Goal: Information Seeking & Learning: Find specific fact

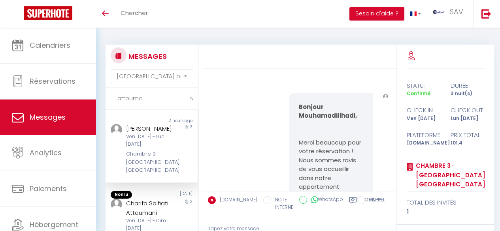
select select "message"
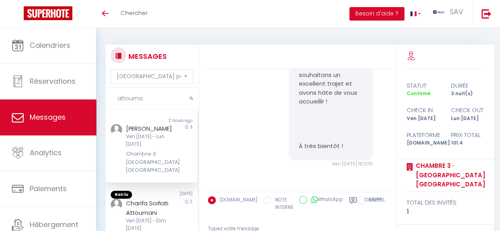
click at [156, 134] on div "Mouhamadilihadi Attoumani" at bounding box center [150, 128] width 49 height 9
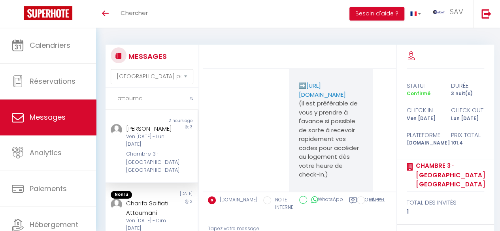
scroll to position [1907, 0]
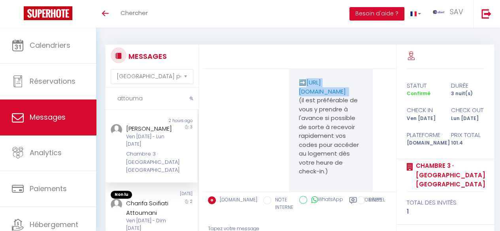
copy p "https://superhote.com/applink/p/2OpSsmiV"
drag, startPoint x: 313, startPoint y: 161, endPoint x: 296, endPoint y: 148, distance: 21.8
click at [296, 148] on div "Bienvenue Mouhamadilihadi ! Le grand jour est arrivé, et nous sommes ravis de v…" at bounding box center [331, 123] width 84 height 1309
drag, startPoint x: 147, startPoint y: 100, endPoint x: 108, endPoint y: 100, distance: 39.5
click at [108, 100] on input "attouma" at bounding box center [151, 99] width 93 height 22
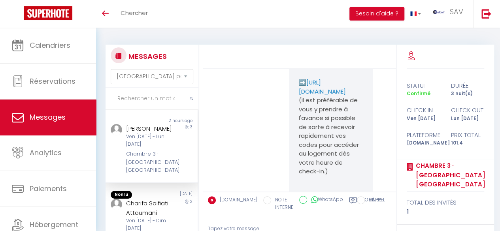
click at [135, 100] on input "text" at bounding box center [151, 99] width 93 height 22
paste input "attouma"
type input "attouma"
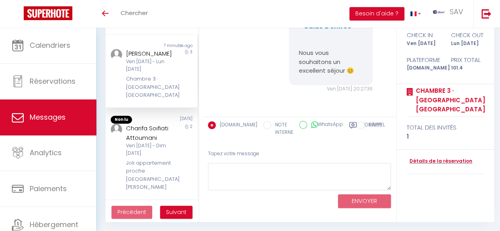
scroll to position [3346, 0]
drag, startPoint x: 356, startPoint y: 74, endPoint x: 331, endPoint y: 40, distance: 42.7
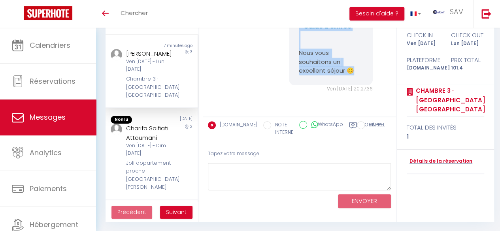
copy pre "🎉 Bienvenue au 1 rue du Luxembourg Votre studio porte le numéro 3 . Nous sommes…"
drag, startPoint x: 290, startPoint y: 99, endPoint x: 352, endPoint y: 73, distance: 67.3
copy div "Mouhamadilihadi Attoumani"
drag, startPoint x: 161, startPoint y: 63, endPoint x: 123, endPoint y: 53, distance: 39.3
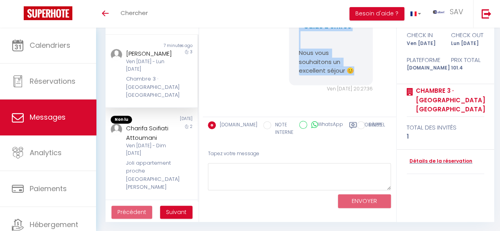
click at [123, 53] on div "Mouhamadilihadi Attoumani Ven 10 Oct - Lun 13 Oct Chambre 3 · Baignoire Cosy Ce…" at bounding box center [148, 74] width 54 height 51
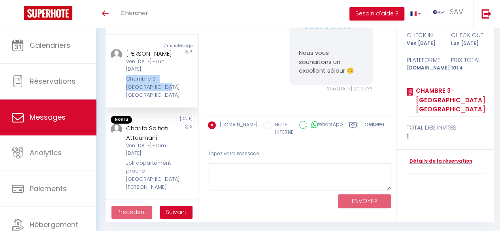
copy div "Chambre 3 · Baignoire Cosy"
drag, startPoint x: 164, startPoint y: 96, endPoint x: 122, endPoint y: 91, distance: 41.8
click at [122, 91] on div "Mouhamadilihadi Attoumani Ven 10 Oct - Lun 13 Oct Chambre 3 · Baignoire Cosy Ce…" at bounding box center [148, 74] width 54 height 51
